Goal: Find specific page/section: Find specific page/section

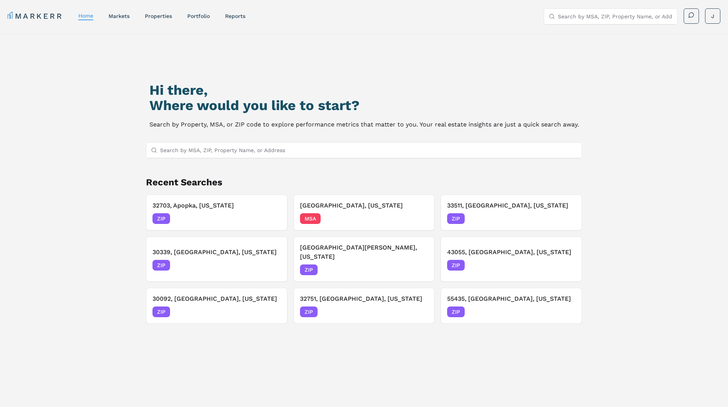
click at [291, 154] on input "Search by MSA, ZIP, Property Name, or Address" at bounding box center [369, 150] width 418 height 15
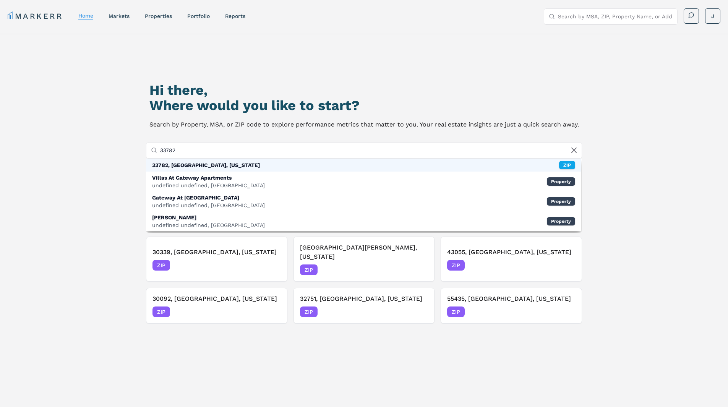
type input "33782"
click at [301, 165] on div "33782, [GEOGRAPHIC_DATA], [US_STATE] ZIP" at bounding box center [364, 165] width 436 height 13
